Goal: Information Seeking & Learning: Learn about a topic

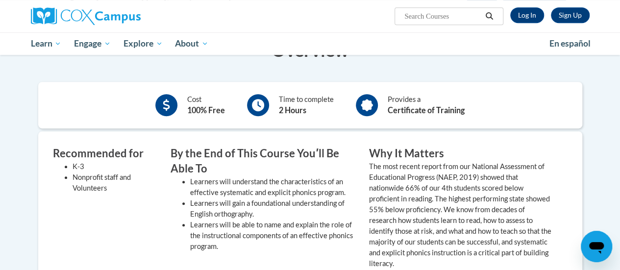
scroll to position [49, 0]
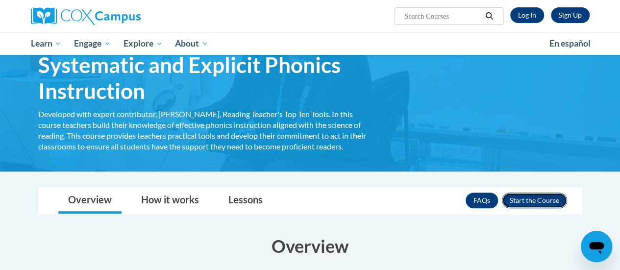
click at [548, 199] on button "Enroll" at bounding box center [534, 201] width 65 height 16
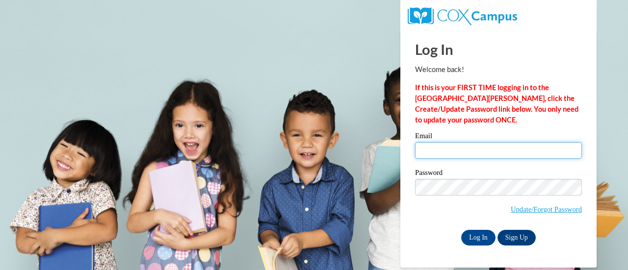
click at [467, 153] on input "Email" at bounding box center [498, 150] width 167 height 17
type input "rrglover@my.waketech.edu"
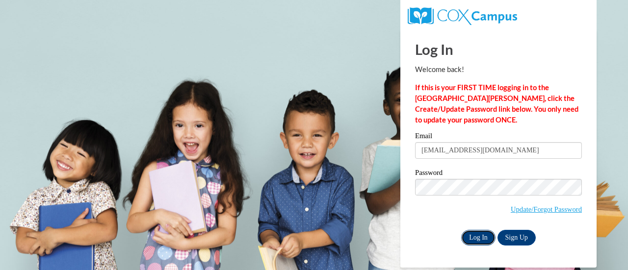
click at [484, 237] on input "Log In" at bounding box center [478, 238] width 34 height 16
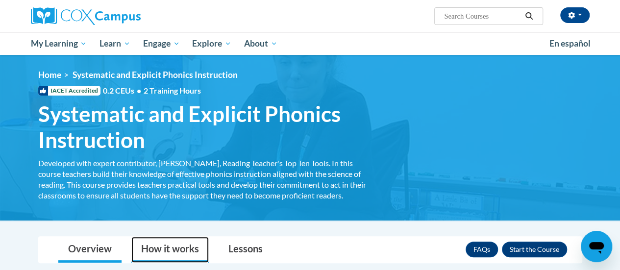
click at [164, 251] on link "How it works" at bounding box center [169, 250] width 77 height 26
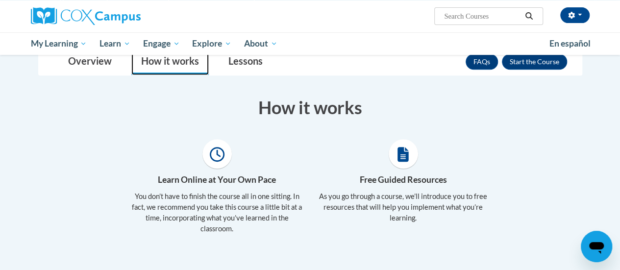
scroll to position [245, 0]
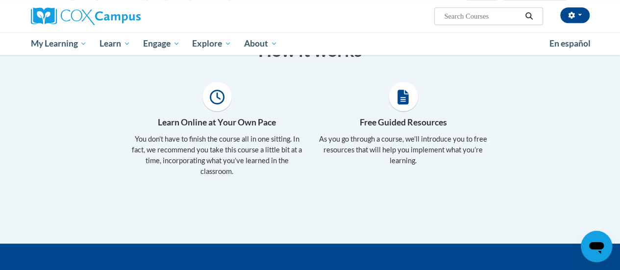
click at [221, 105] on span at bounding box center [217, 96] width 29 height 29
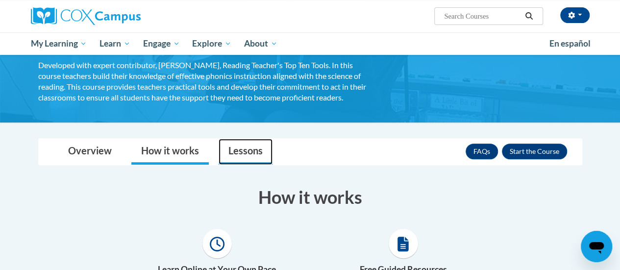
drag, startPoint x: 242, startPoint y: 155, endPoint x: 251, endPoint y: 151, distance: 9.9
click at [243, 155] on link "Lessons" at bounding box center [246, 152] width 54 height 26
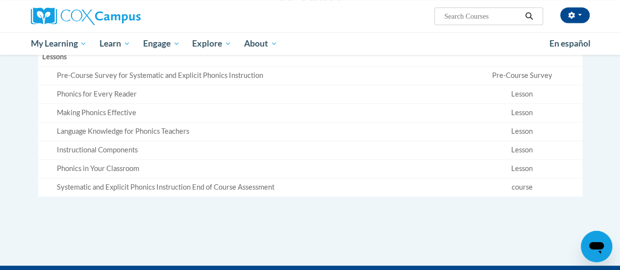
scroll to position [392, 0]
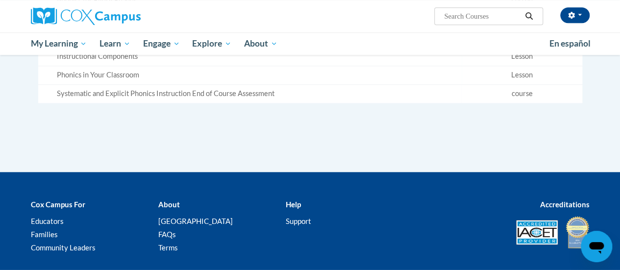
click at [522, 89] on td "course" at bounding box center [522, 93] width 120 height 18
click at [211, 95] on div "Systematic and Explicit Phonics Instruction End of Course Assessment" at bounding box center [258, 94] width 402 height 10
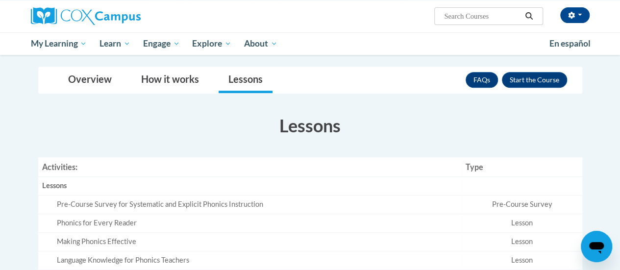
scroll to position [147, 0]
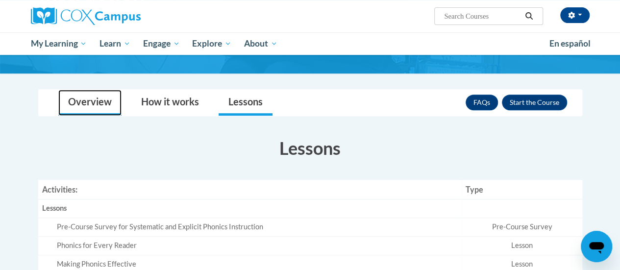
click at [98, 103] on link "Overview" at bounding box center [89, 103] width 63 height 26
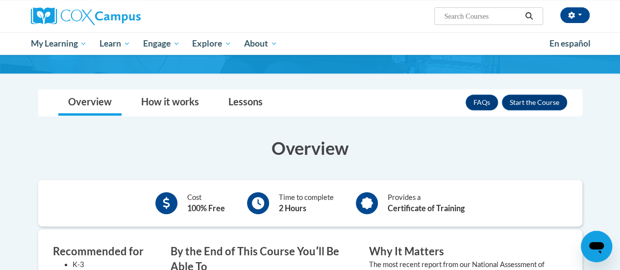
click at [407, 210] on b "Certificate of Training" at bounding box center [426, 208] width 77 height 9
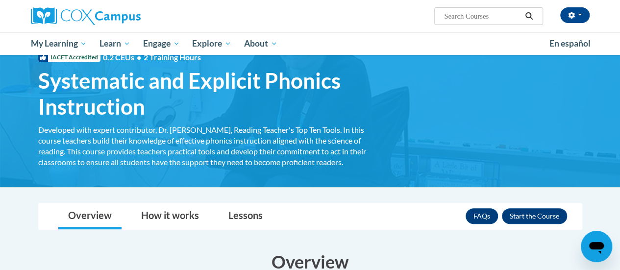
scroll to position [49, 0]
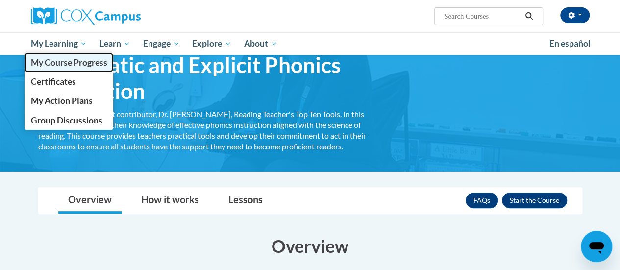
click at [54, 63] on span "My Course Progress" at bounding box center [68, 62] width 77 height 10
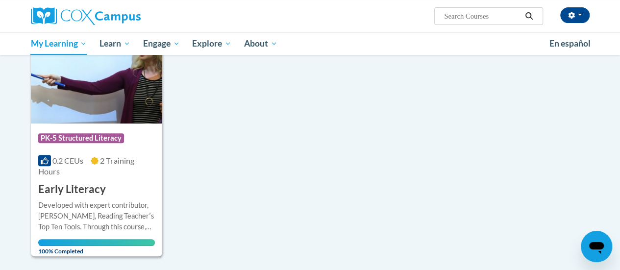
scroll to position [153, 0]
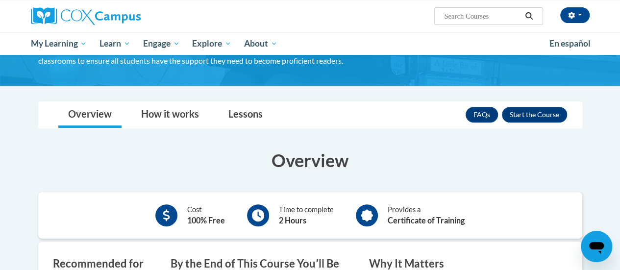
scroll to position [147, 0]
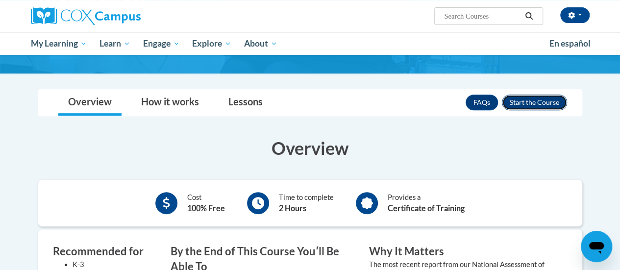
click at [537, 99] on button "Enroll" at bounding box center [534, 103] width 65 height 16
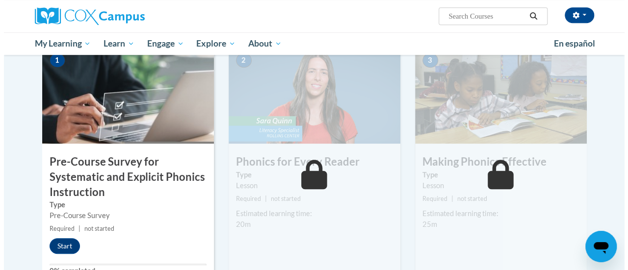
scroll to position [294, 0]
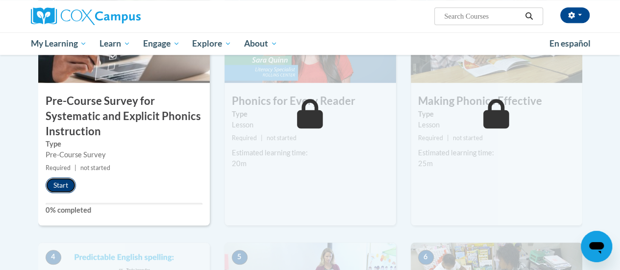
click at [64, 185] on button "Start" at bounding box center [61, 186] width 30 height 16
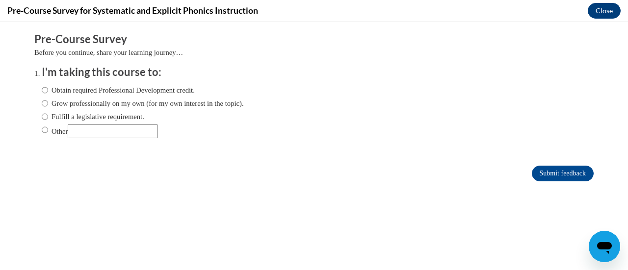
scroll to position [0, 0]
click at [103, 90] on label "Obtain required Professional Development credit." at bounding box center [118, 90] width 153 height 11
click at [48, 90] on input "Obtain required Professional Development credit." at bounding box center [45, 90] width 6 height 11
radio input "true"
click at [560, 179] on input "Submit feedback" at bounding box center [563, 174] width 62 height 16
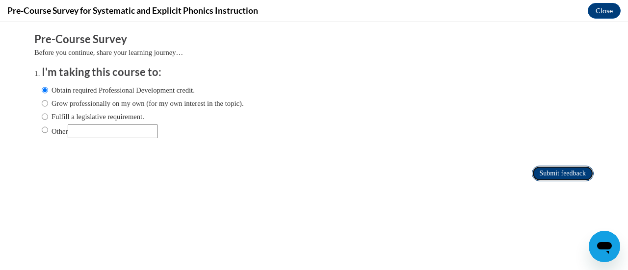
click at [560, 178] on input "Submit feedback" at bounding box center [563, 174] width 62 height 16
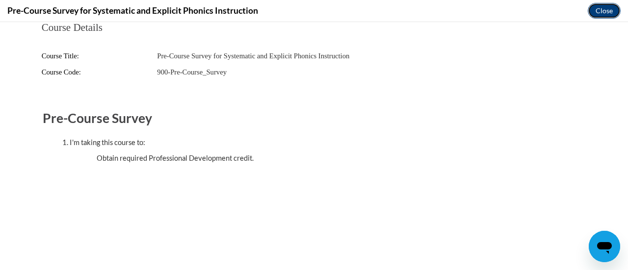
click at [599, 12] on button "Close" at bounding box center [604, 11] width 33 height 16
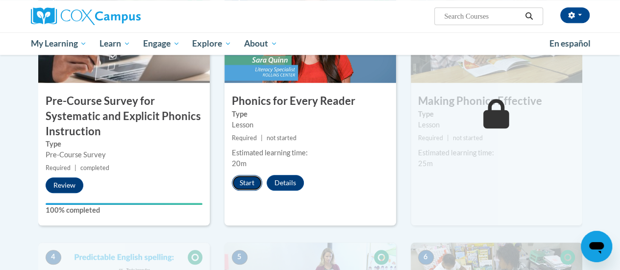
click at [239, 180] on button "Start" at bounding box center [247, 183] width 30 height 16
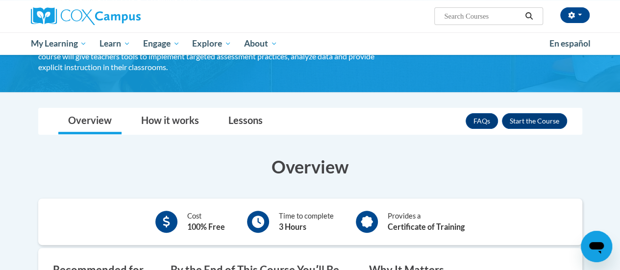
scroll to position [98, 0]
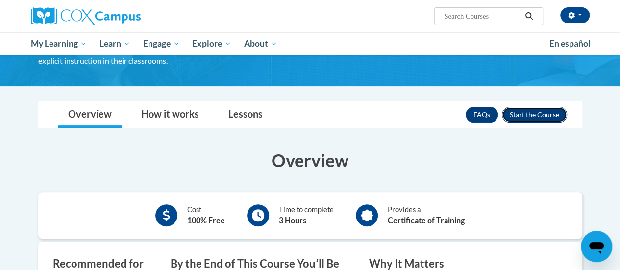
click at [554, 115] on button "Enroll" at bounding box center [534, 115] width 65 height 16
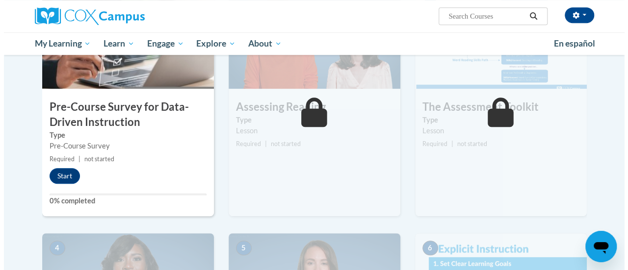
scroll to position [294, 0]
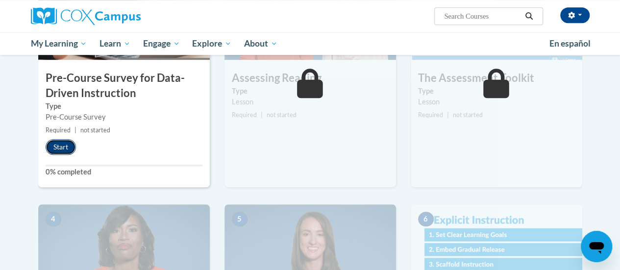
click at [56, 145] on button "Start" at bounding box center [61, 147] width 30 height 16
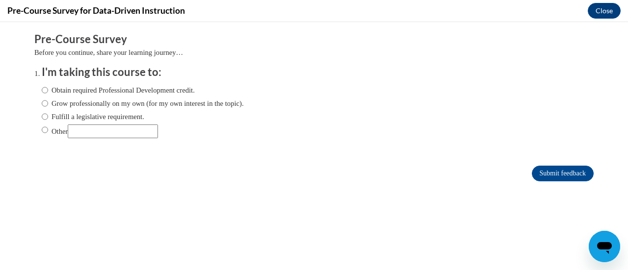
scroll to position [0, 0]
click at [568, 172] on input "Submit feedback" at bounding box center [563, 174] width 62 height 16
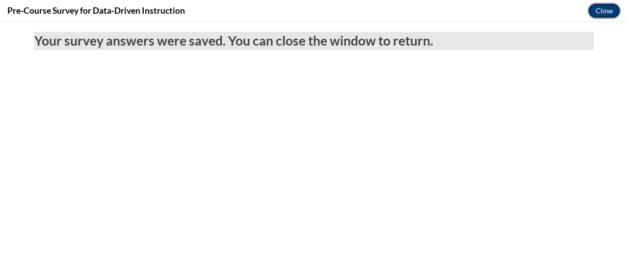
click at [597, 6] on button "Close" at bounding box center [604, 11] width 33 height 16
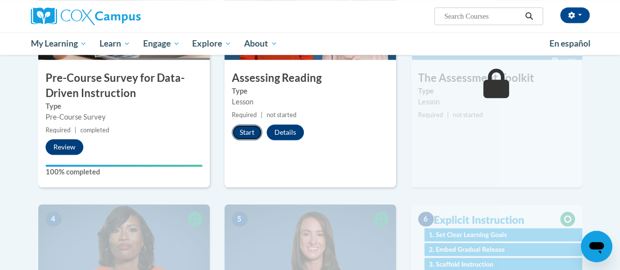
click at [245, 130] on button "Start" at bounding box center [247, 133] width 30 height 16
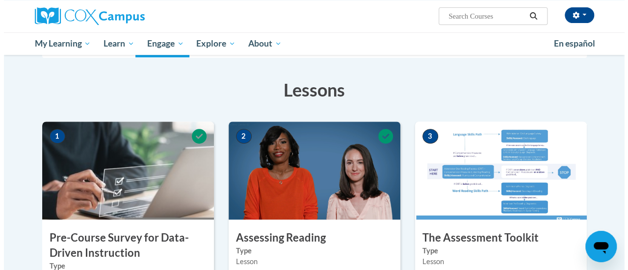
scroll to position [294, 0]
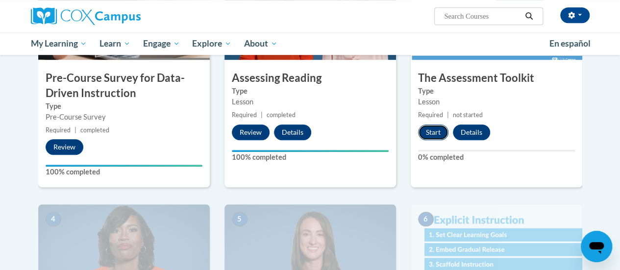
click at [435, 129] on button "Start" at bounding box center [433, 133] width 30 height 16
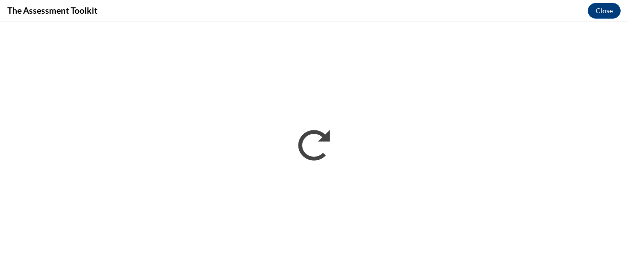
scroll to position [0, 0]
